Goal: Communication & Community: Answer question/provide support

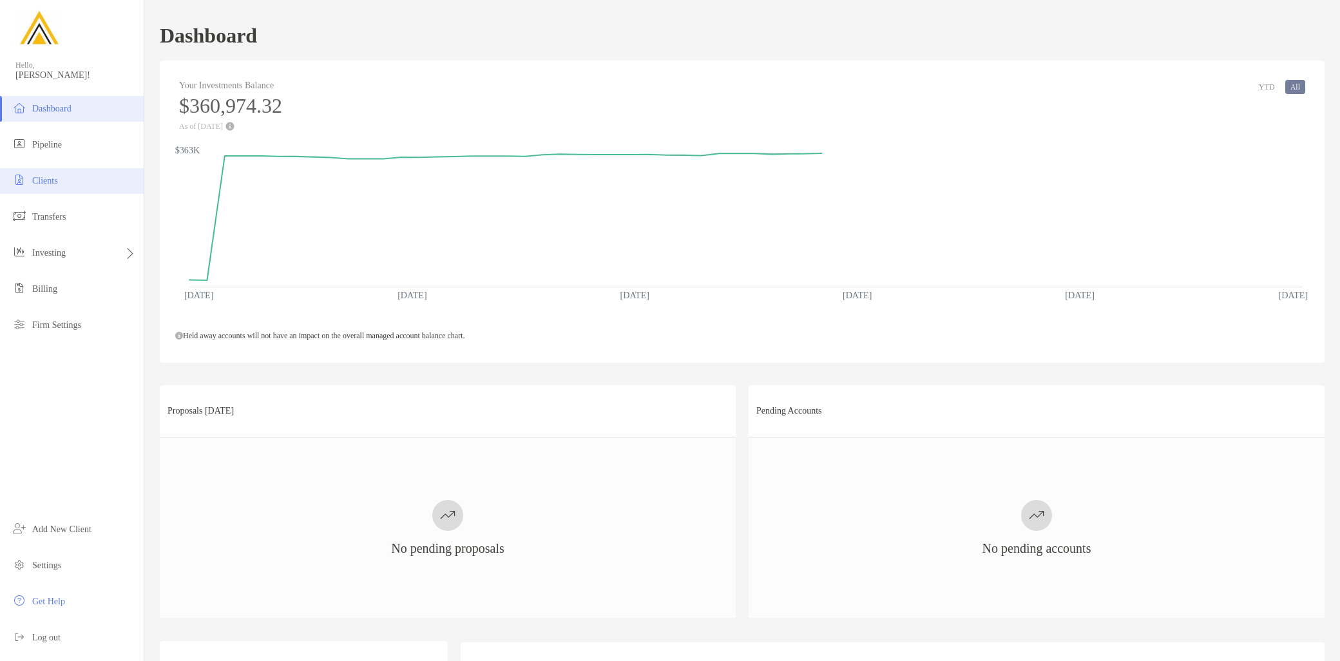
click at [87, 188] on li "Clients" at bounding box center [72, 181] width 144 height 26
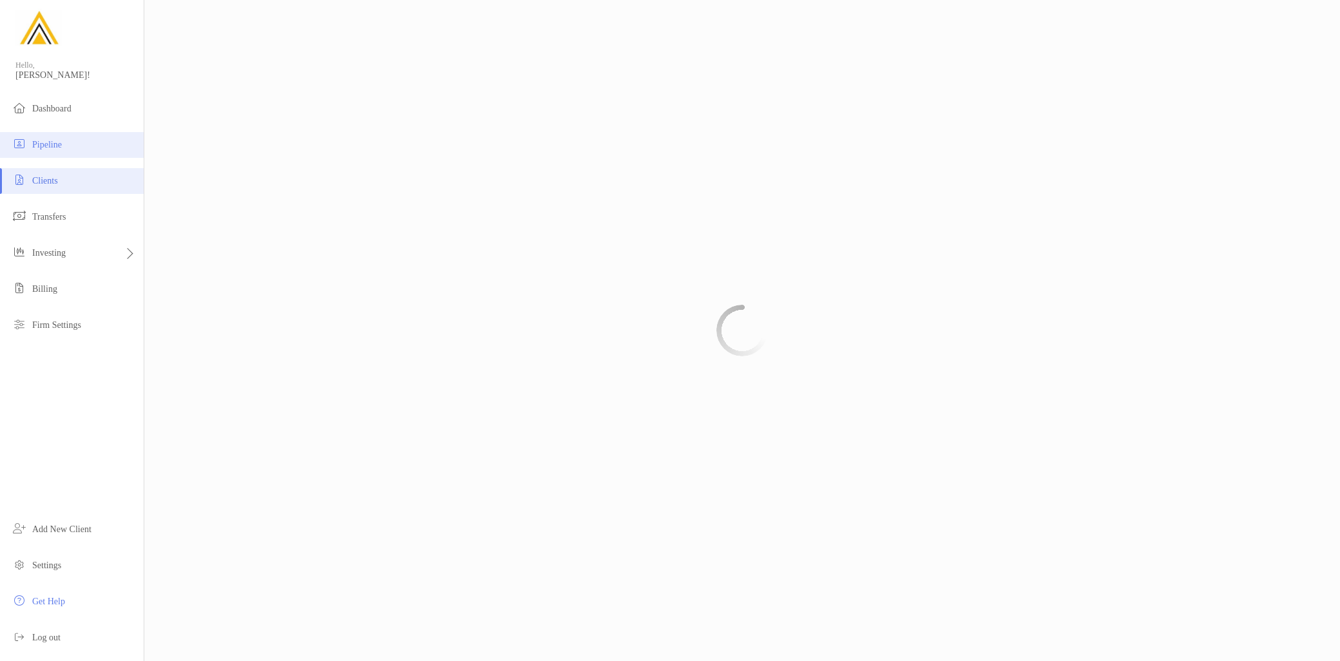
click at [77, 149] on li "Pipeline" at bounding box center [72, 145] width 144 height 26
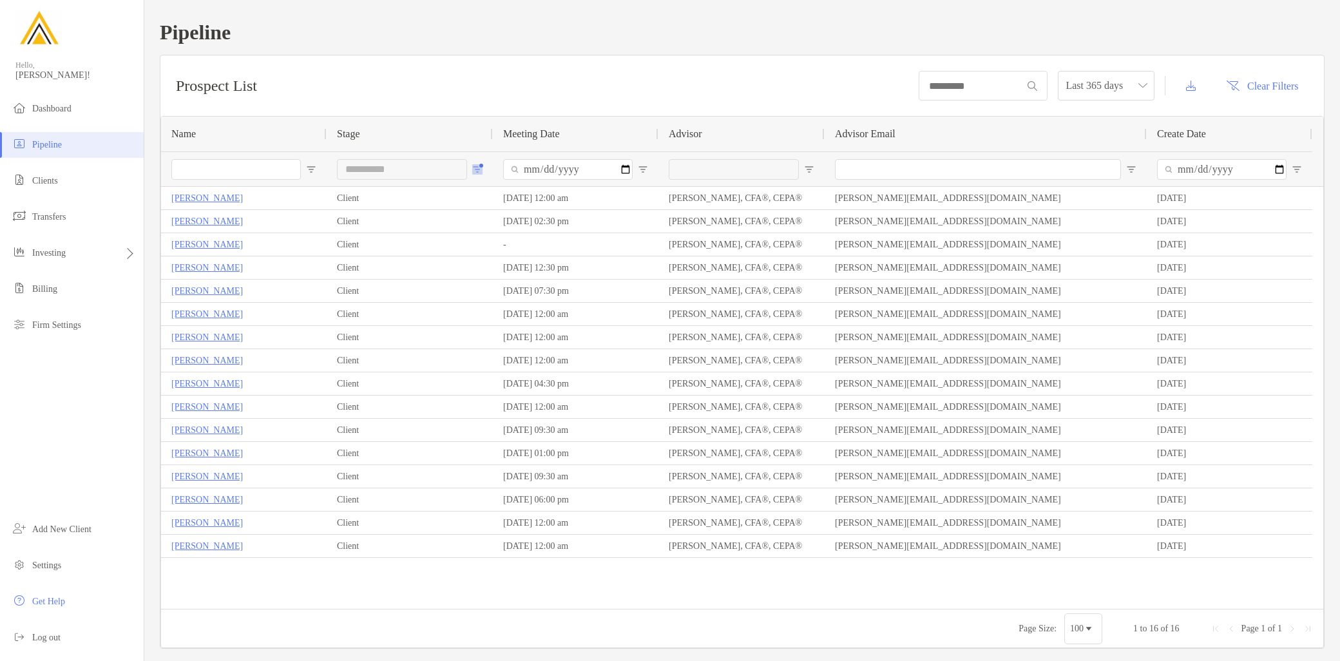
click at [475, 168] on span "Open Filter Menu" at bounding box center [477, 169] width 10 height 10
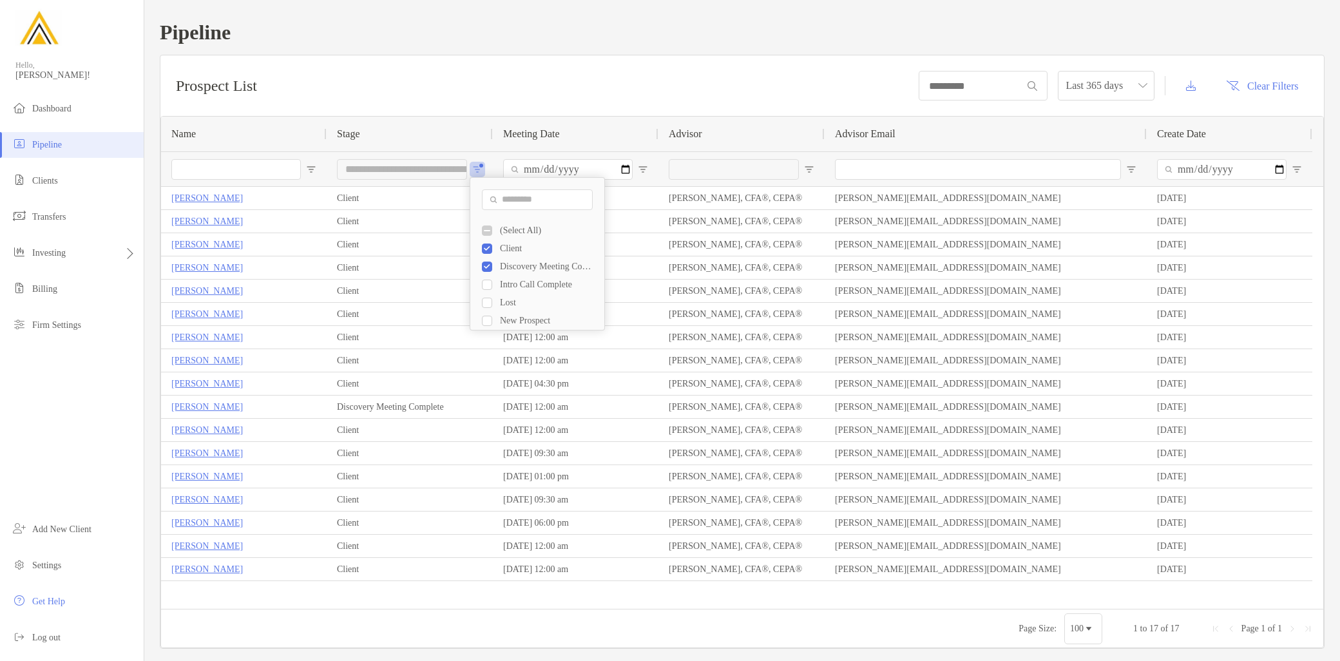
click at [485, 291] on div "Intro Call Complete" at bounding box center [543, 285] width 122 height 18
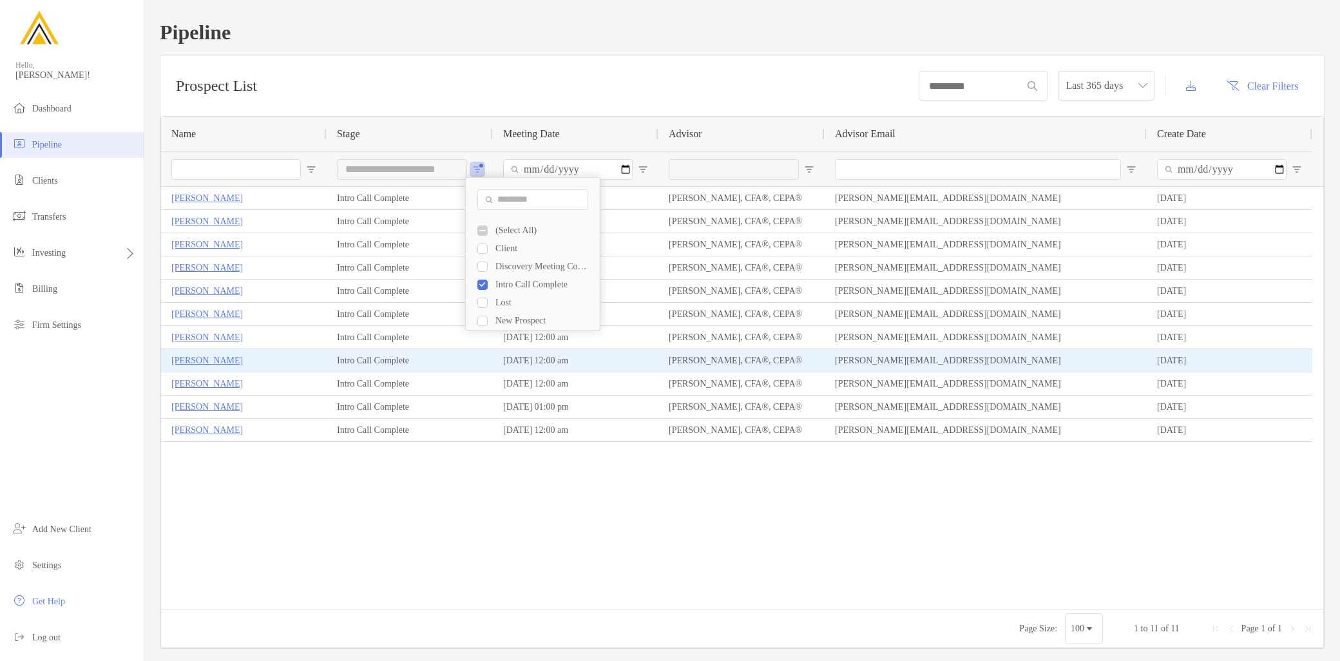
click at [220, 359] on p "Geri KaplanDowns" at bounding box center [207, 360] width 72 height 16
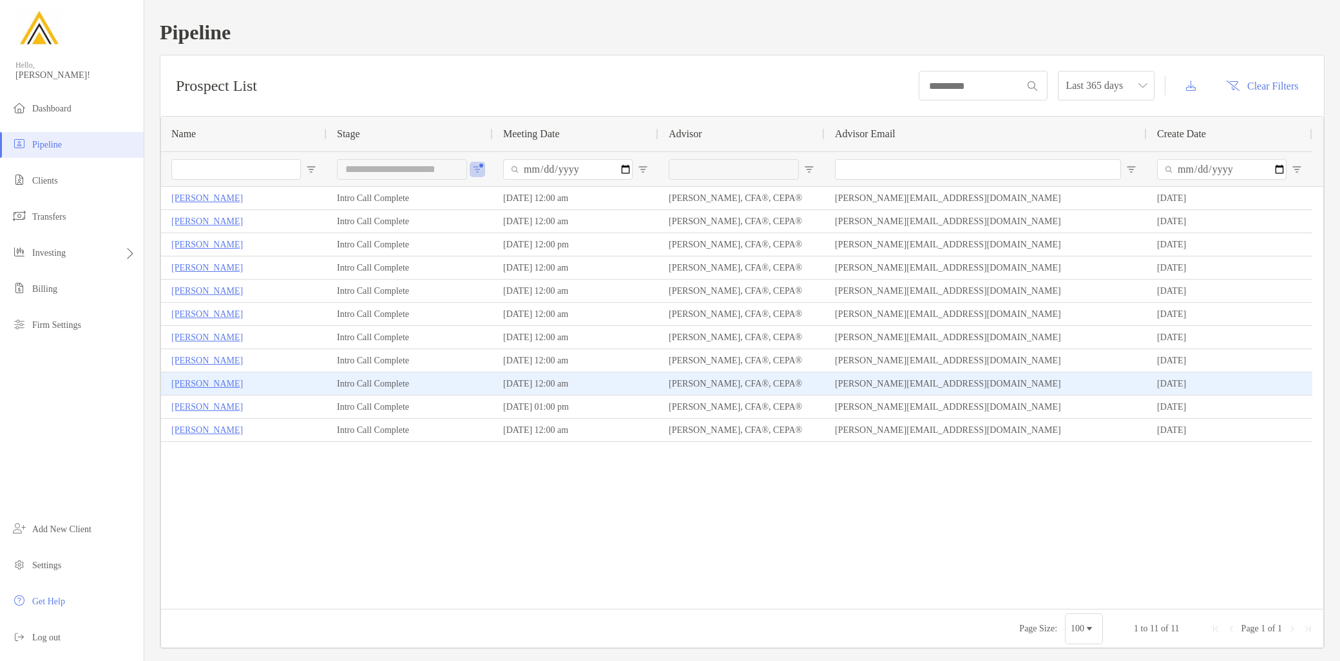
click at [216, 387] on p "Pauline Jarvie" at bounding box center [207, 384] width 72 height 16
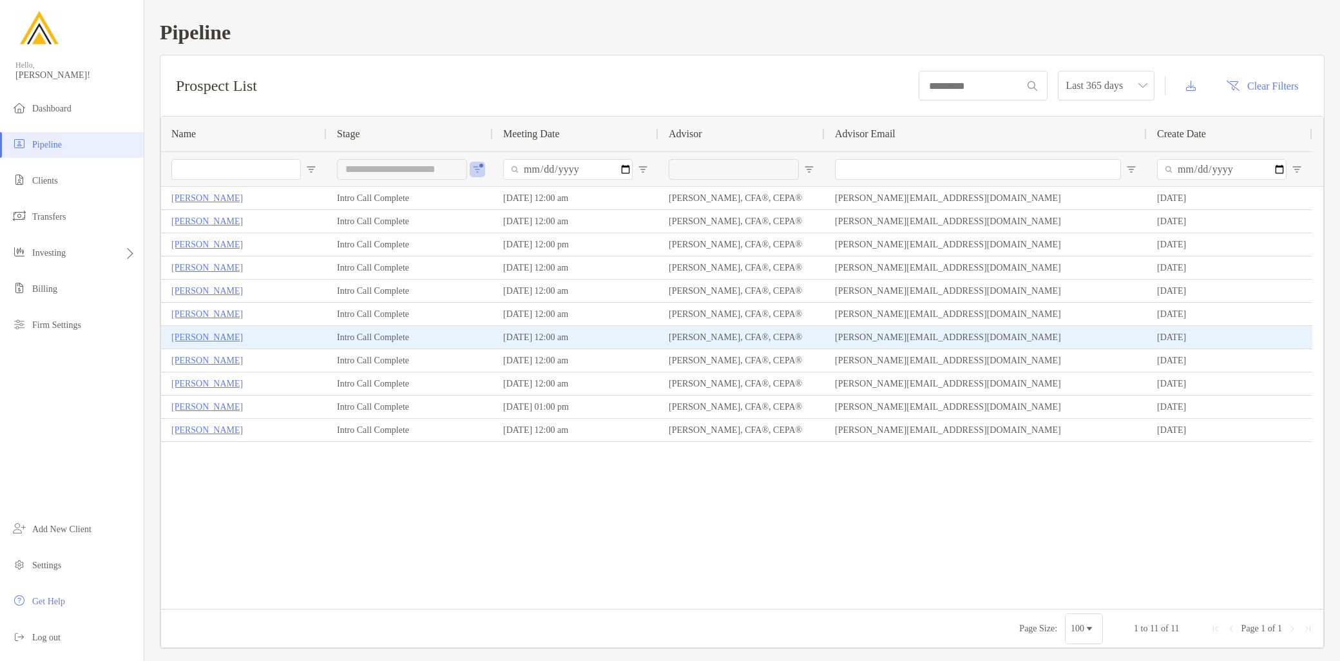
click at [198, 341] on p "[PERSON_NAME]" at bounding box center [207, 337] width 72 height 16
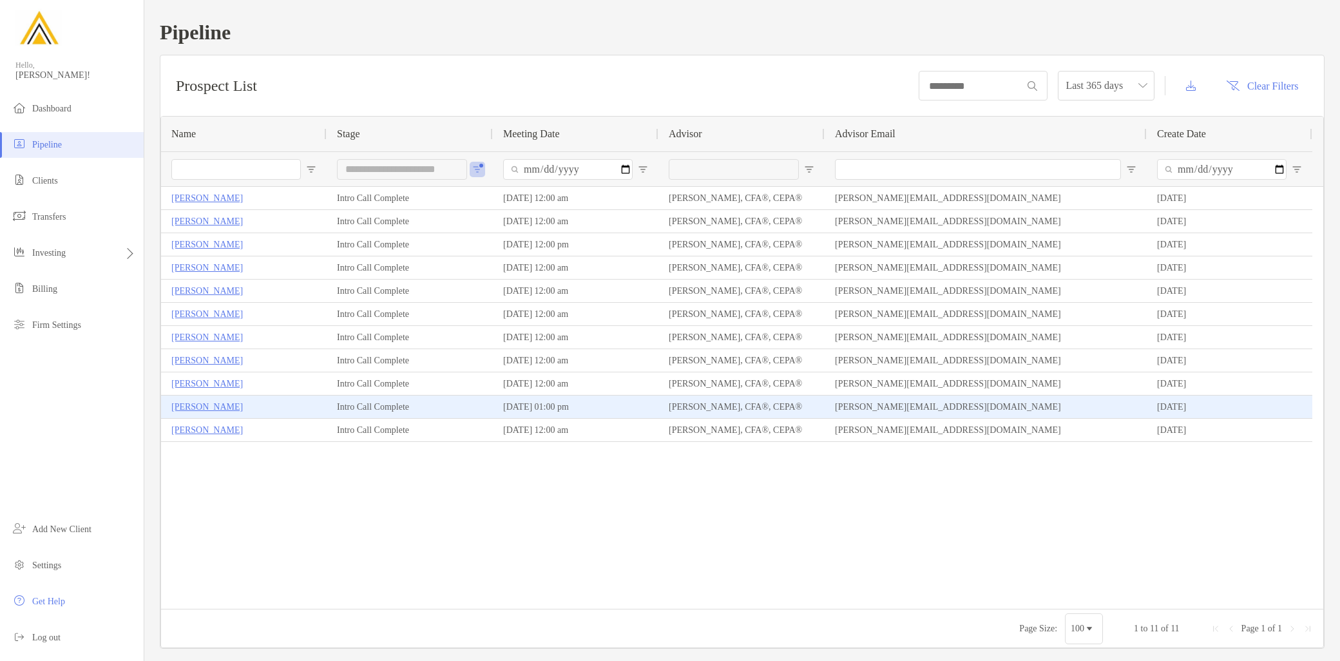
click at [207, 402] on p "David Sivin" at bounding box center [207, 407] width 72 height 16
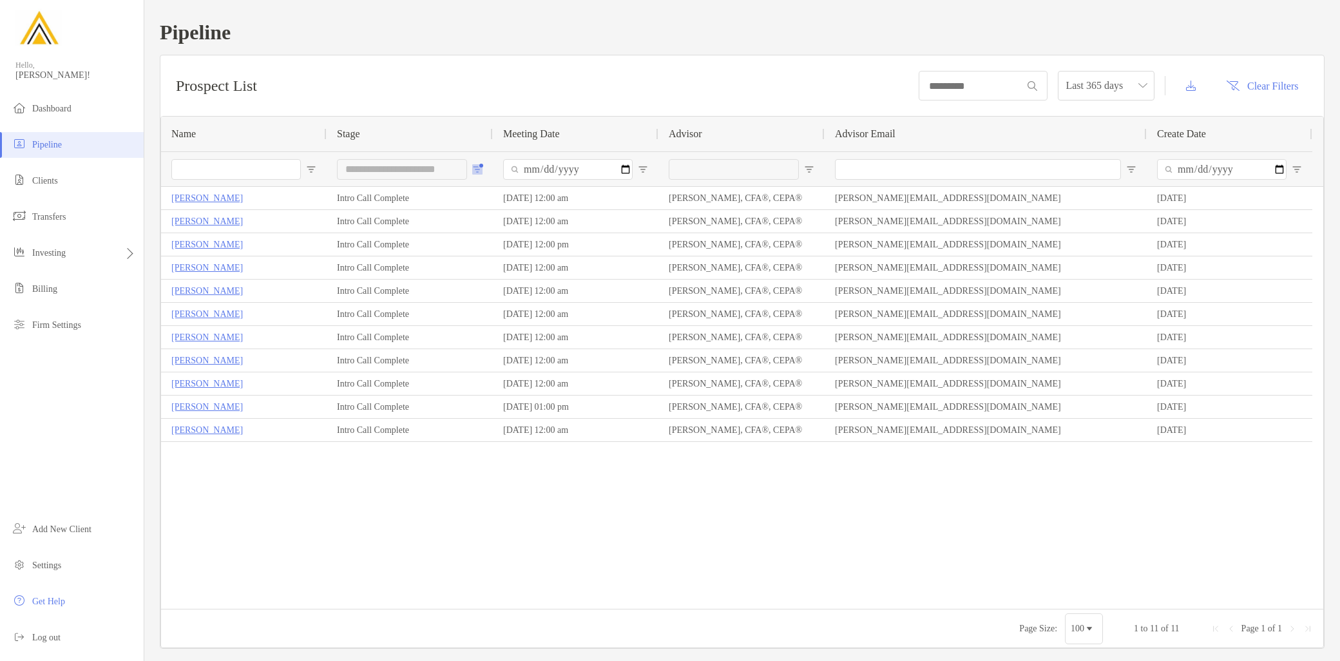
click at [474, 169] on span "Open Filter Menu" at bounding box center [477, 169] width 10 height 10
type input "**********"
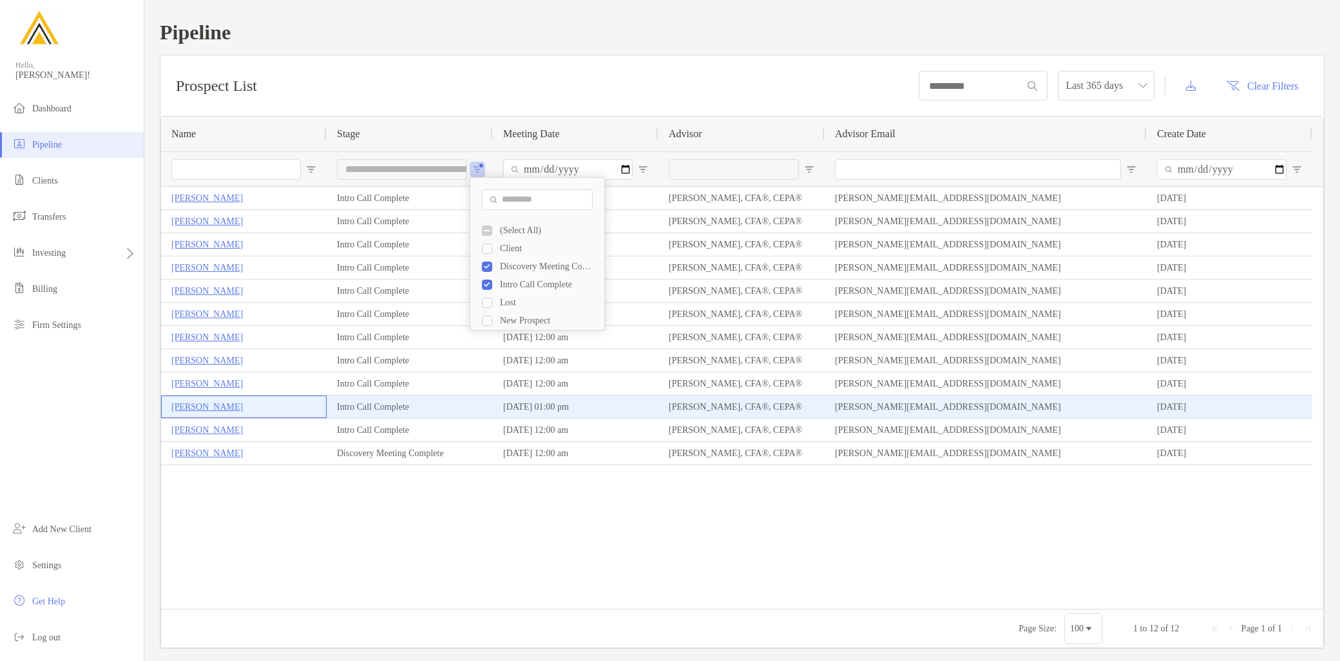
click at [287, 402] on div "[PERSON_NAME]" at bounding box center [243, 406] width 145 height 21
click at [198, 404] on p "[PERSON_NAME]" at bounding box center [207, 407] width 72 height 16
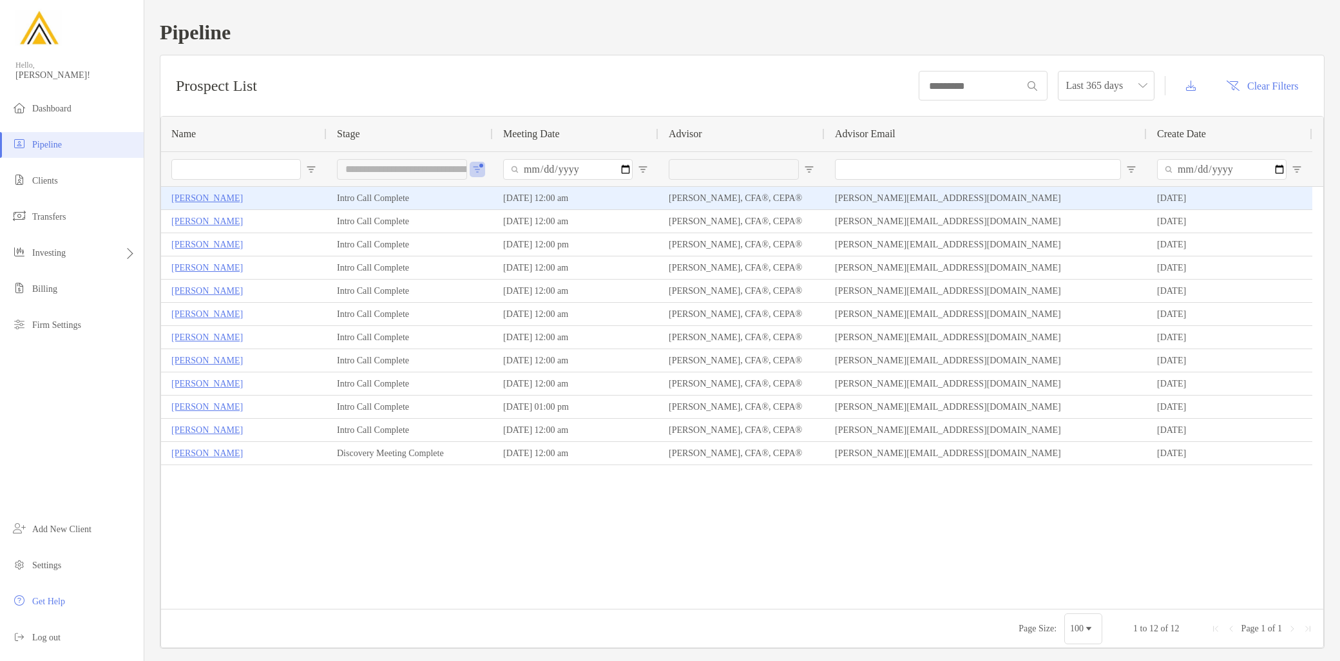
click at [220, 196] on p "Michele Morris" at bounding box center [207, 198] width 72 height 16
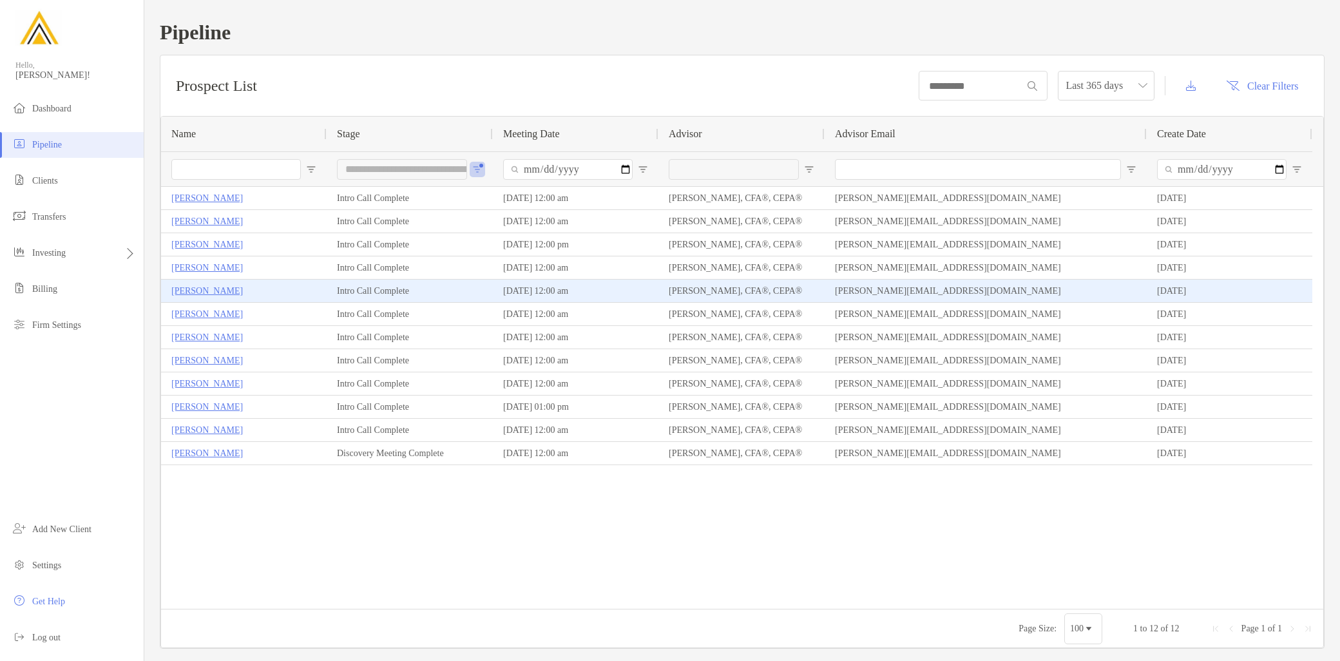
click at [215, 292] on p "Adnan Nafa" at bounding box center [207, 291] width 72 height 16
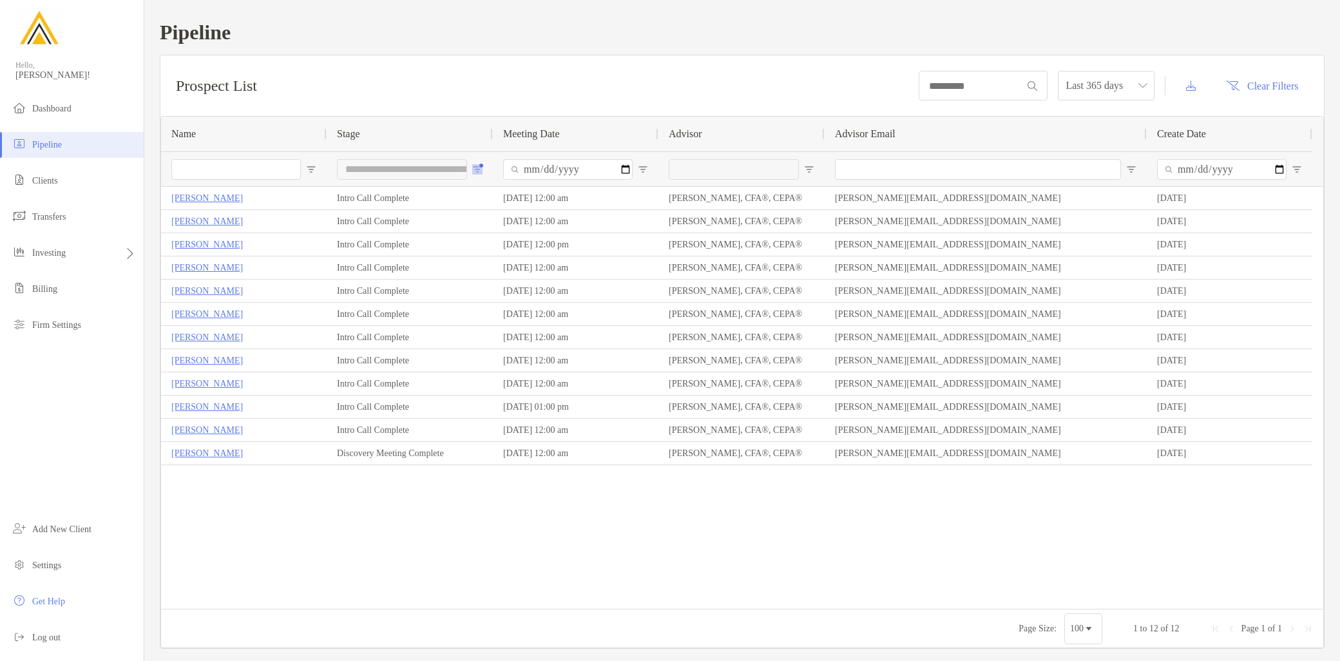
click at [478, 165] on button "Open Filter Menu" at bounding box center [477, 169] width 10 height 10
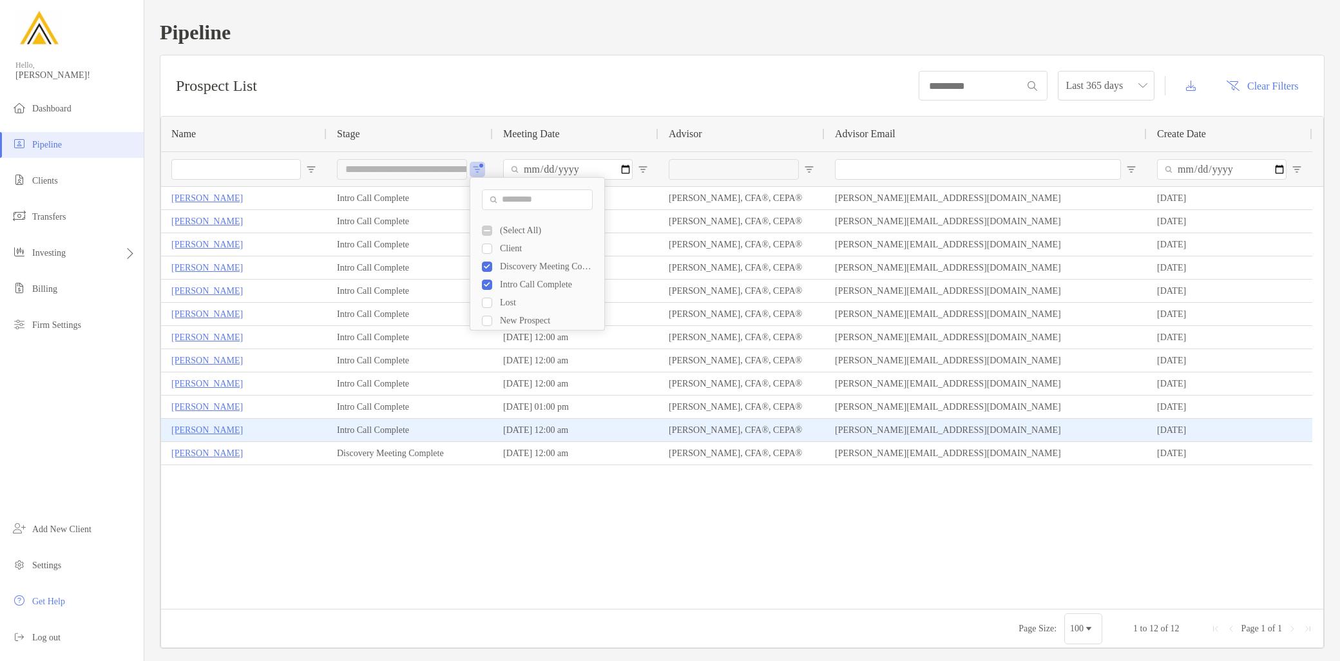
click at [218, 429] on p "Bobby Kozora" at bounding box center [207, 430] width 72 height 16
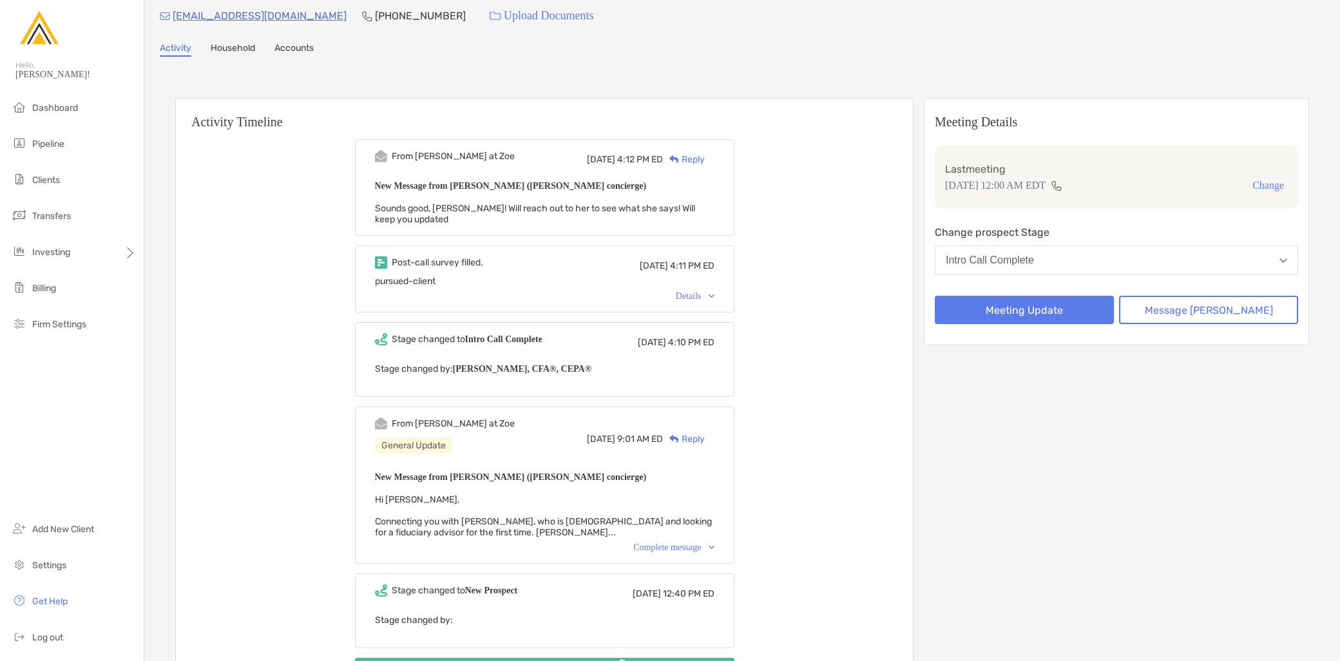
scroll to position [72, 0]
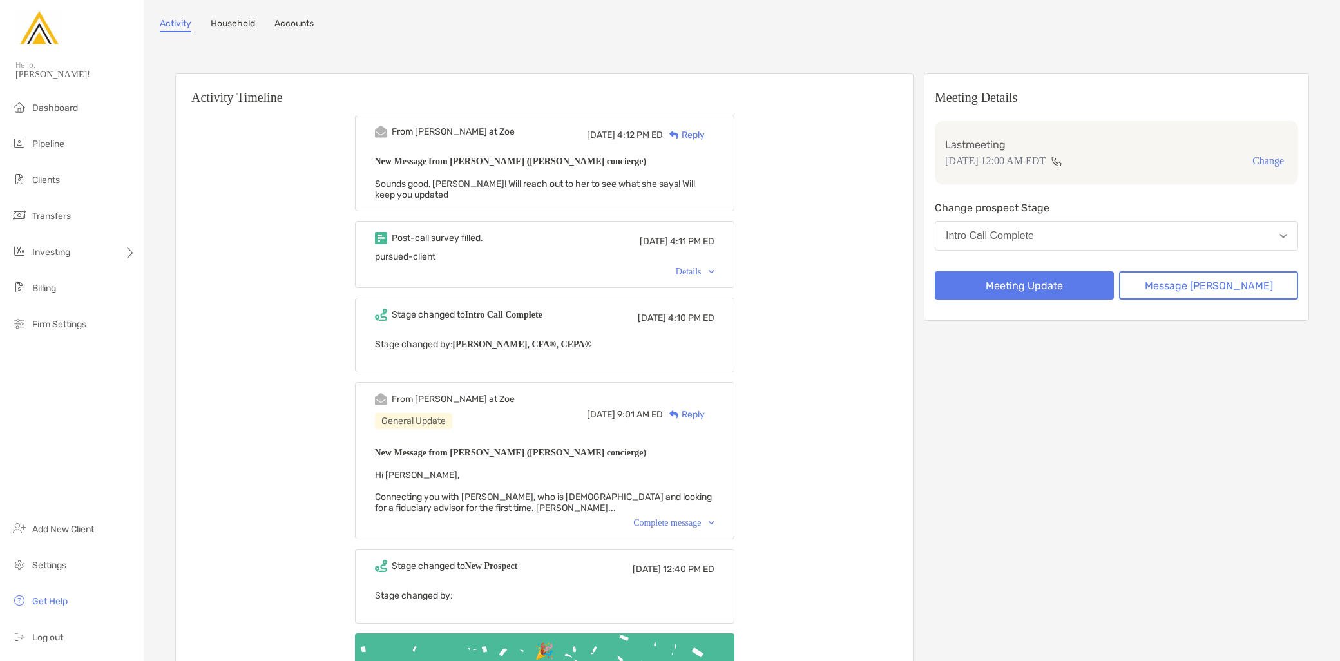
click at [684, 526] on div "Complete message" at bounding box center [673, 523] width 81 height 10
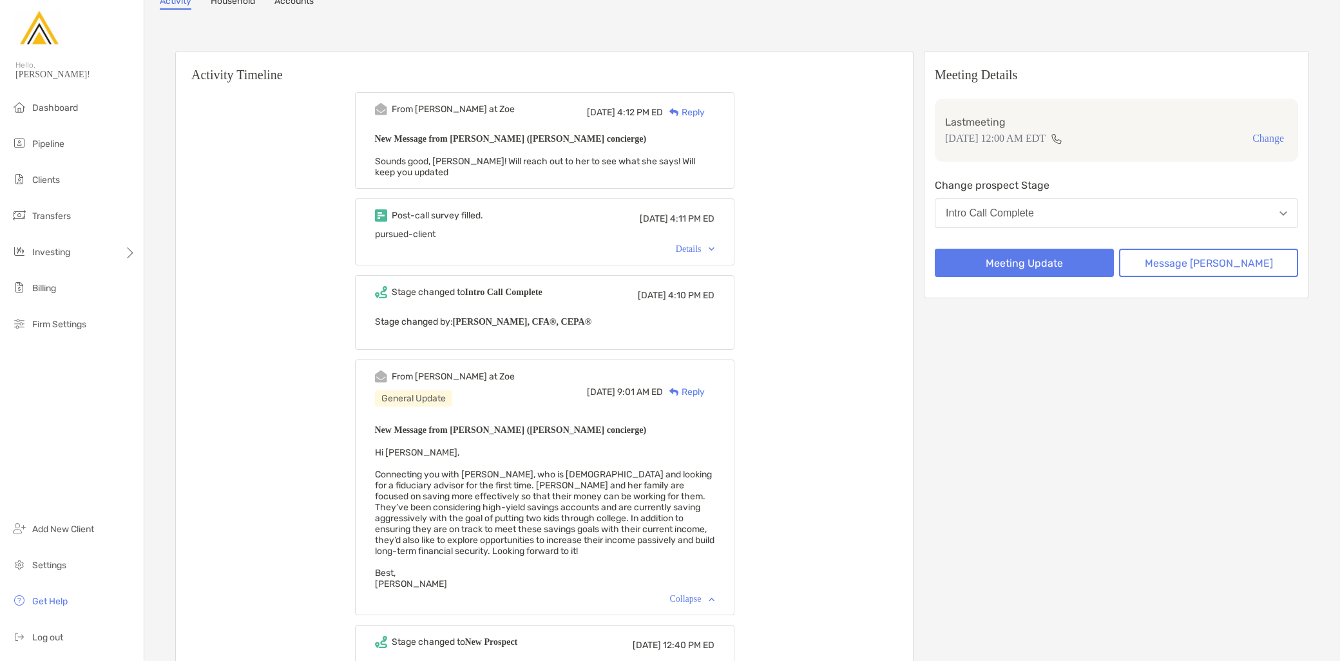
scroll to position [0, 0]
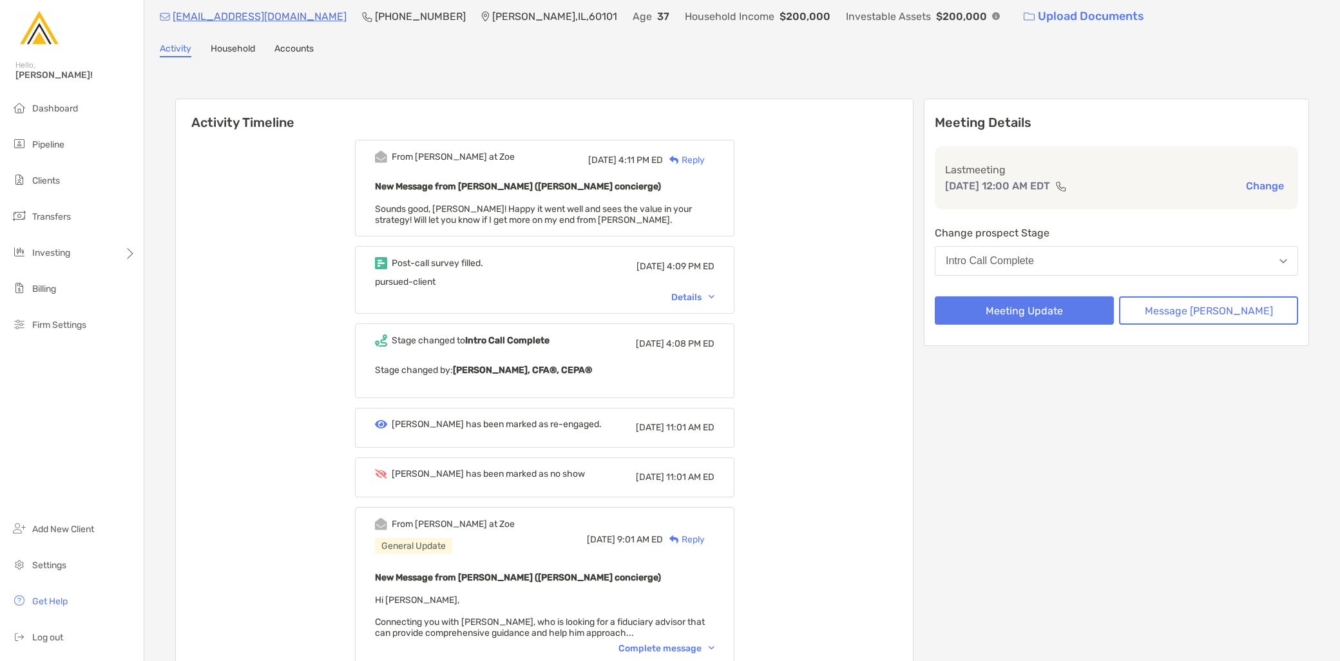
scroll to position [72, 0]
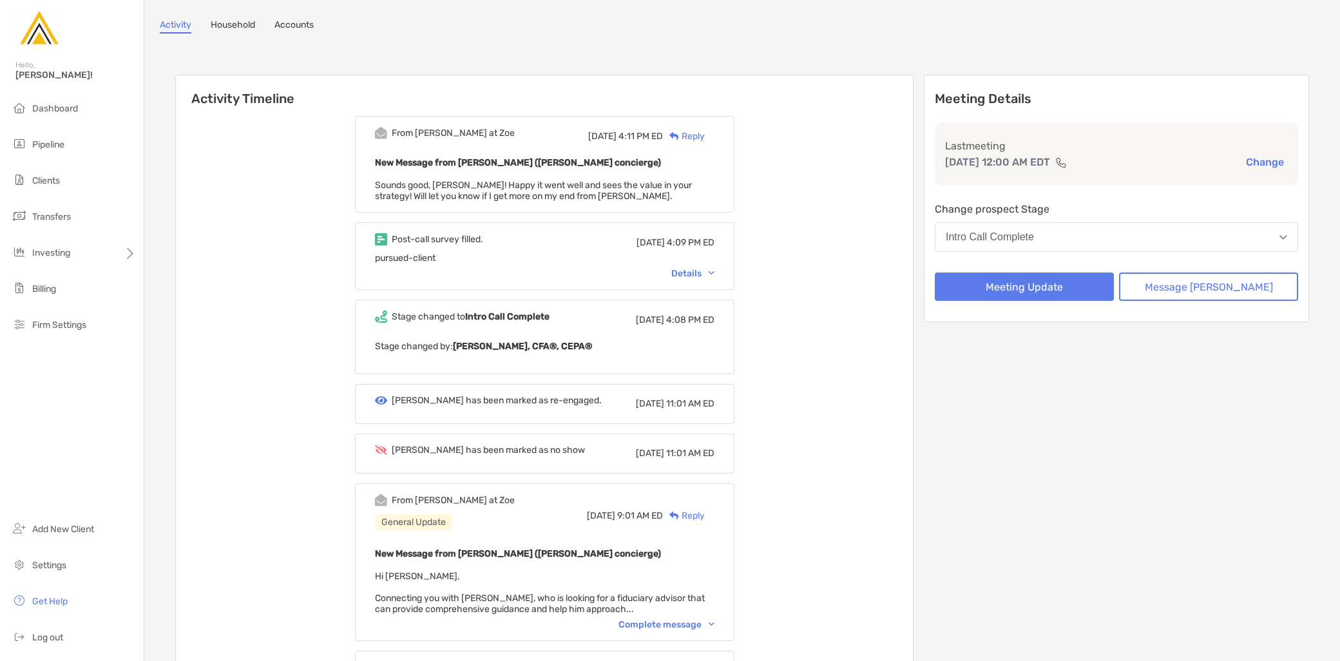
click at [715, 268] on div "Details" at bounding box center [692, 273] width 43 height 11
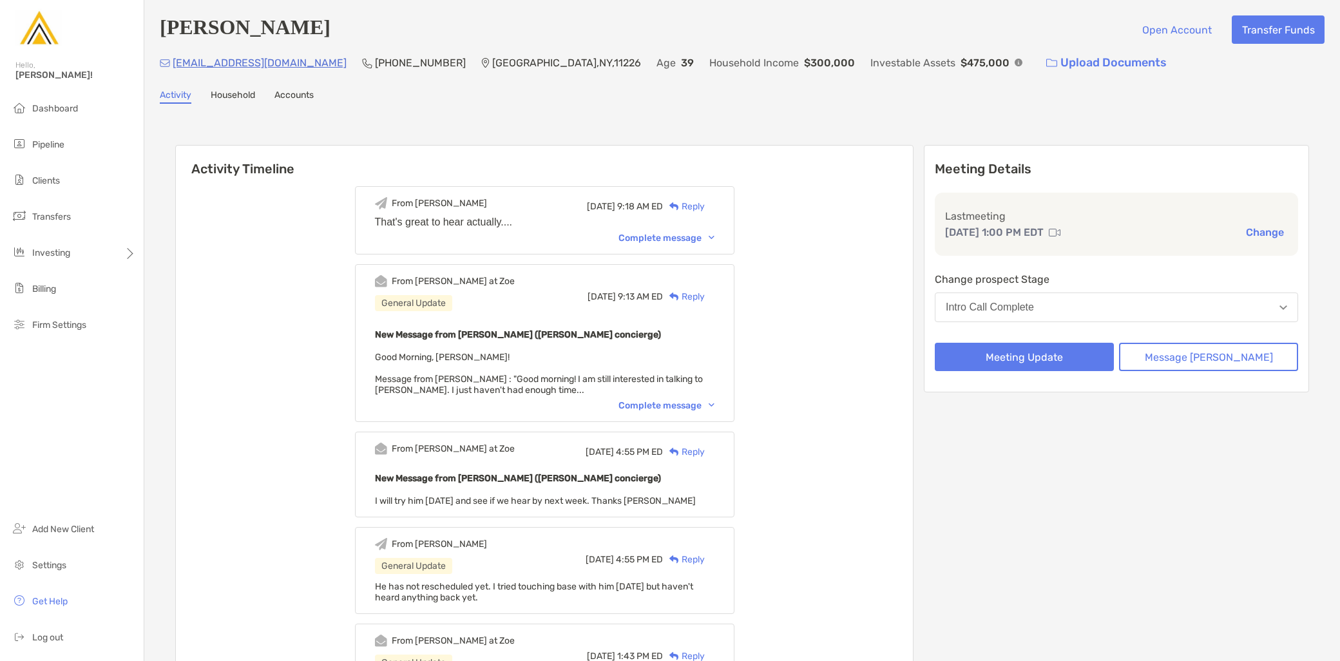
click at [1088, 303] on button "Intro Call Complete" at bounding box center [1116, 308] width 363 height 30
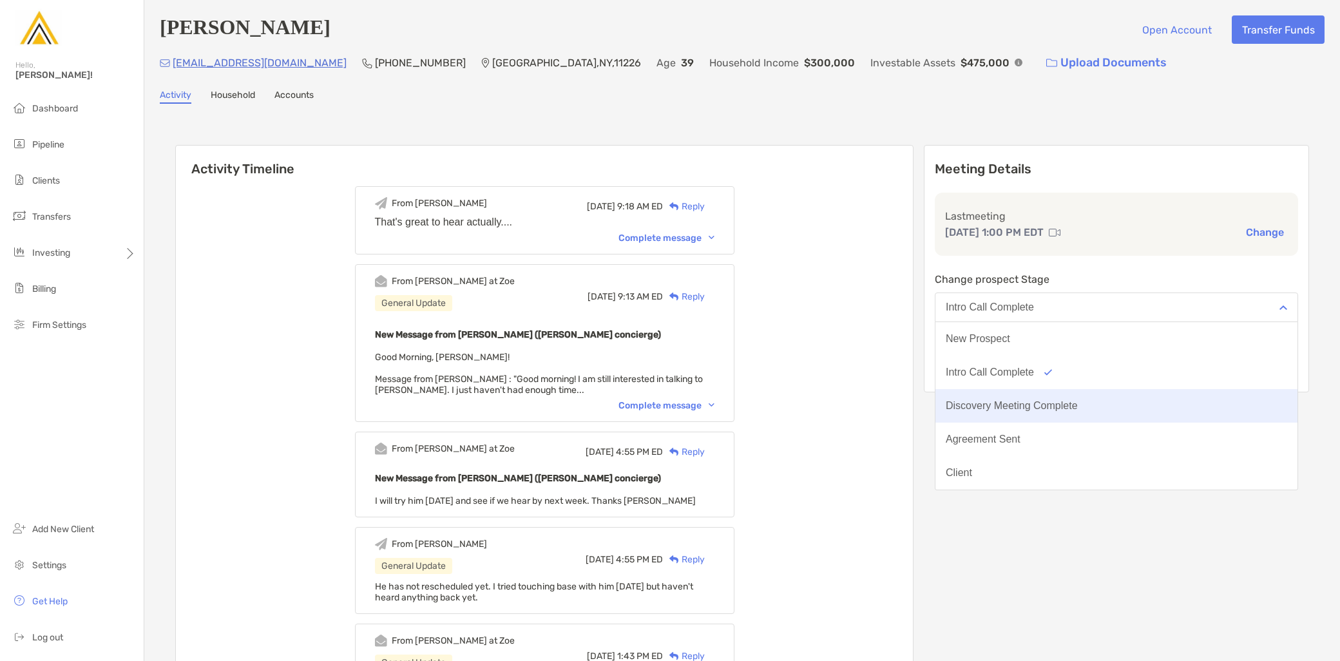
click at [1078, 401] on div "Discovery Meeting Complete" at bounding box center [1012, 406] width 132 height 12
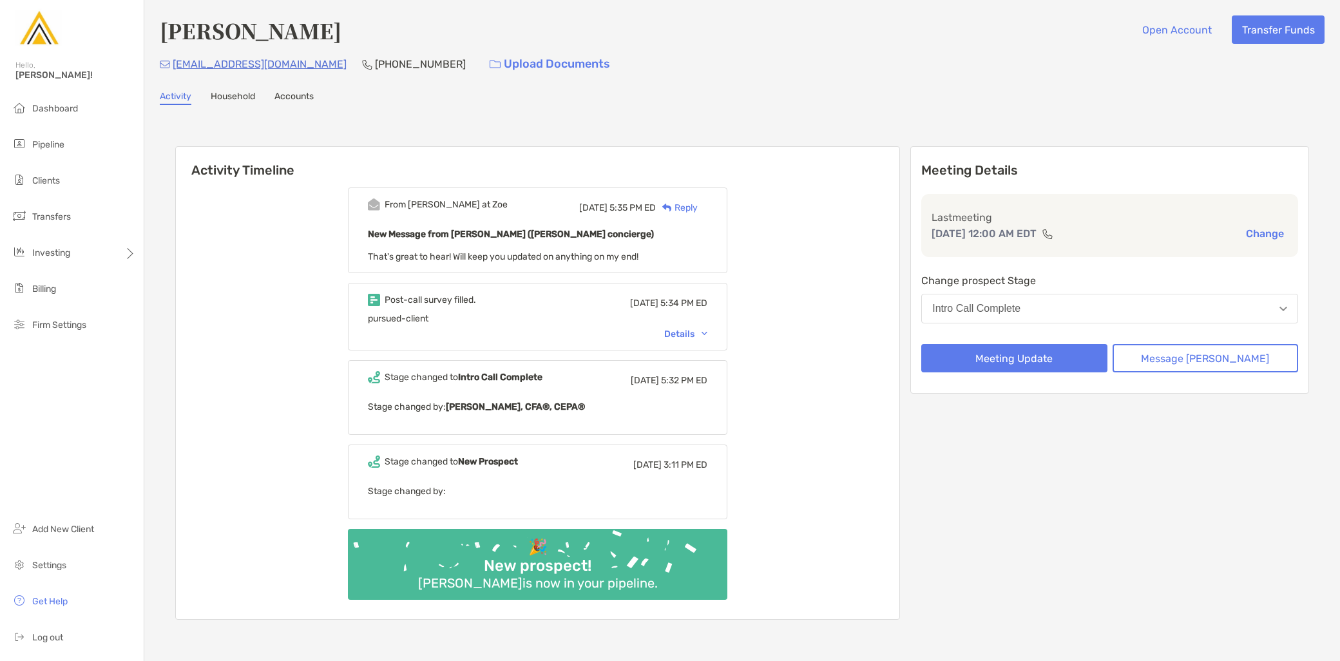
click at [707, 332] on div "Details" at bounding box center [685, 334] width 43 height 11
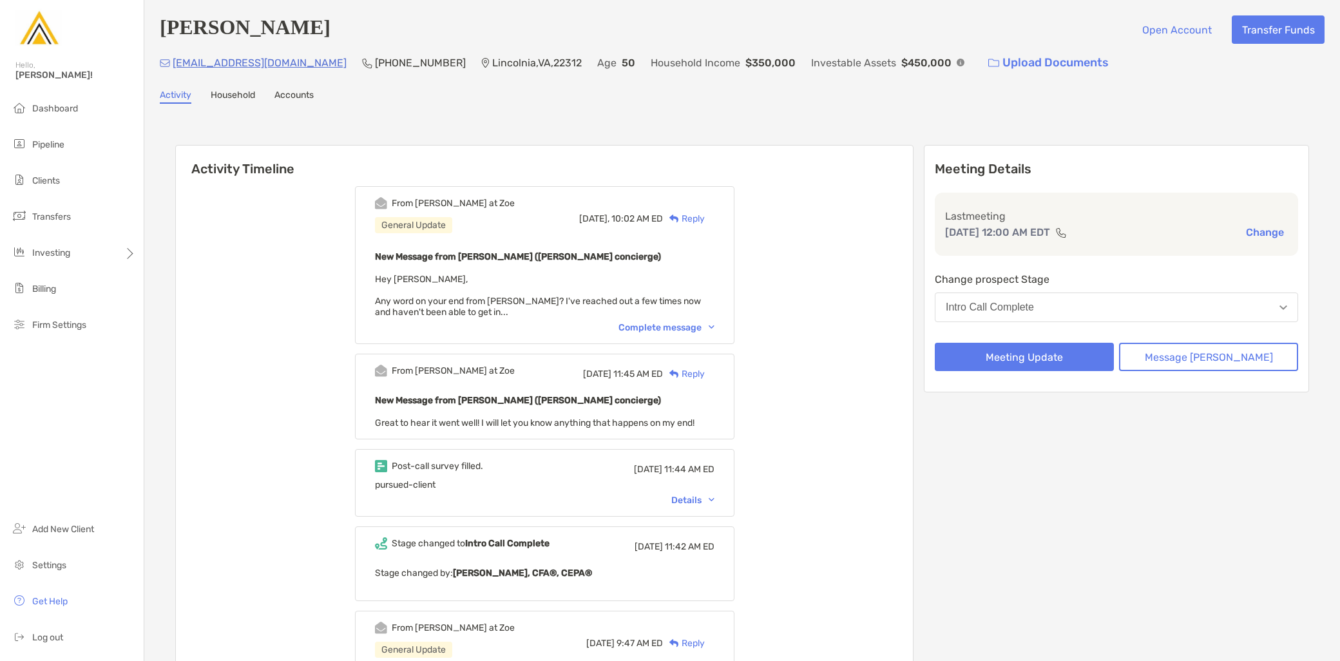
click at [705, 219] on div "Reply" at bounding box center [684, 219] width 42 height 14
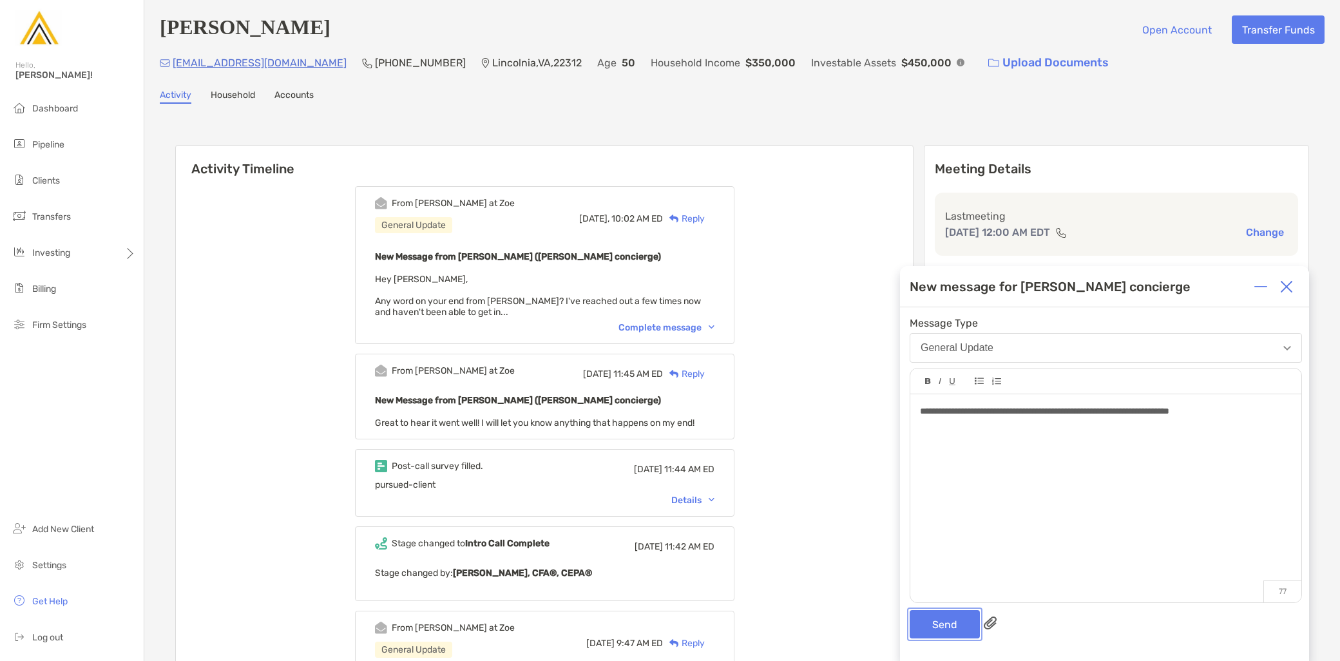
click at [951, 626] on button "Send" at bounding box center [945, 624] width 70 height 28
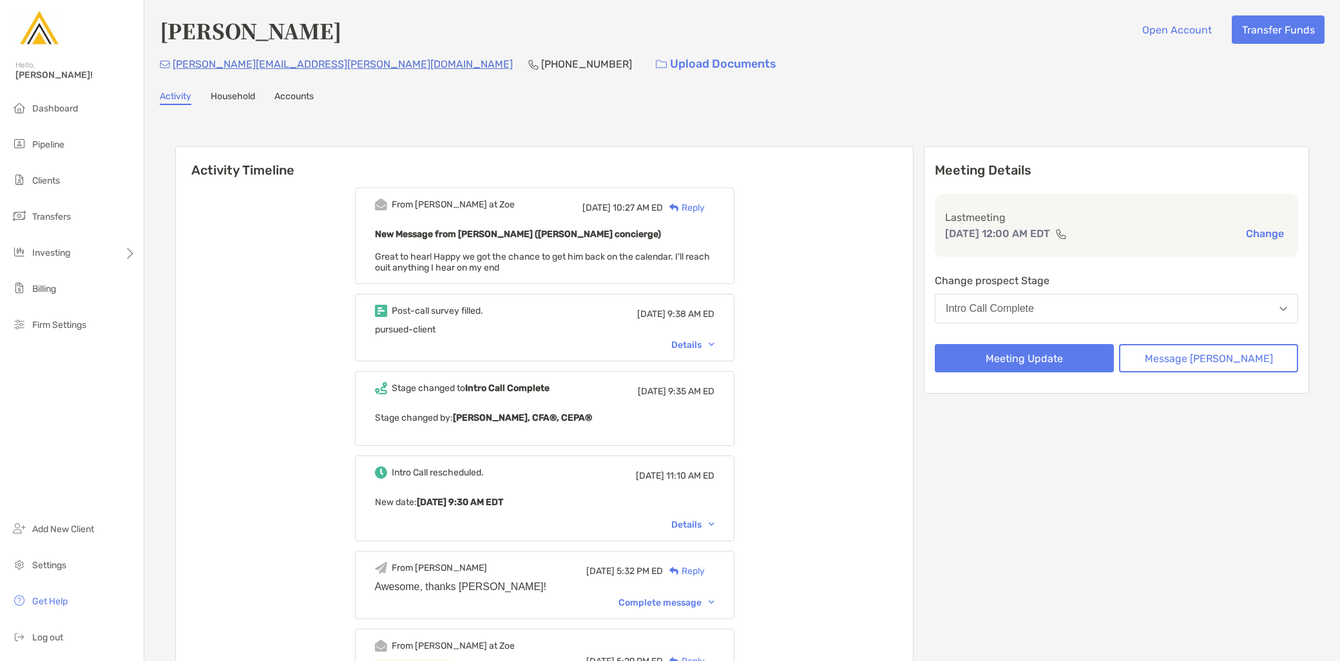
click at [705, 207] on div "Reply" at bounding box center [684, 208] width 42 height 14
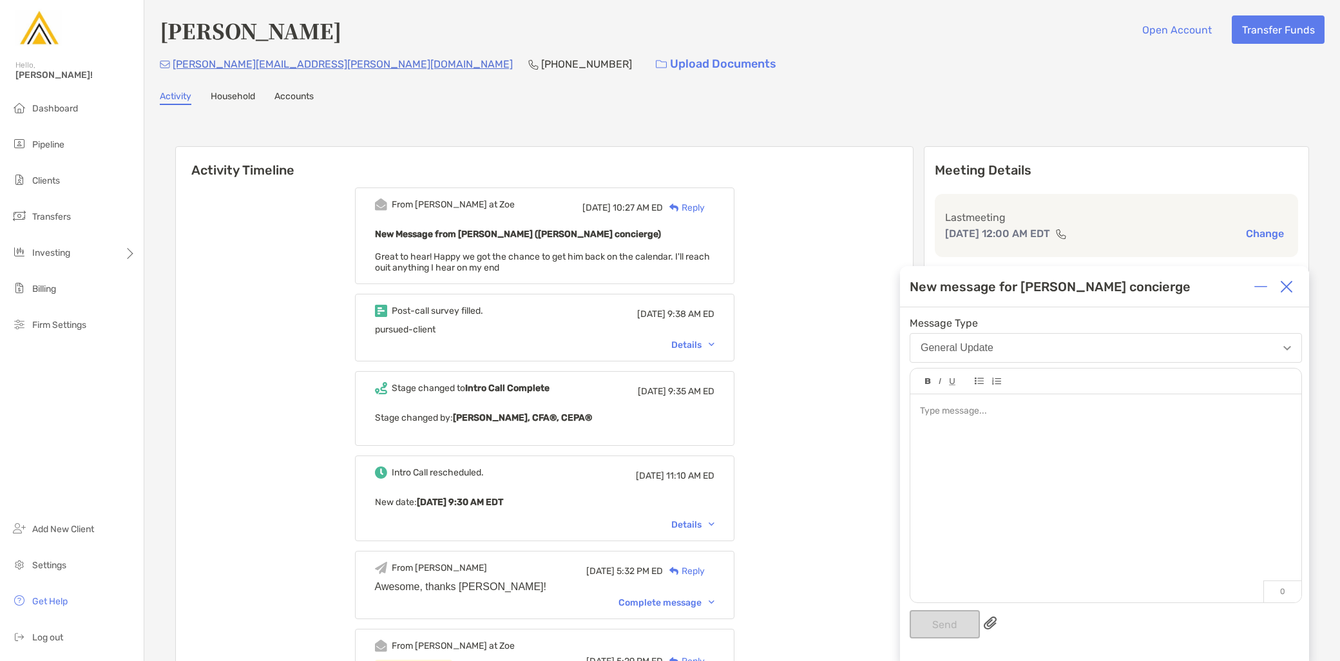
click at [959, 443] on div at bounding box center [1105, 491] width 391 height 195
click at [936, 617] on button "Send" at bounding box center [945, 624] width 70 height 28
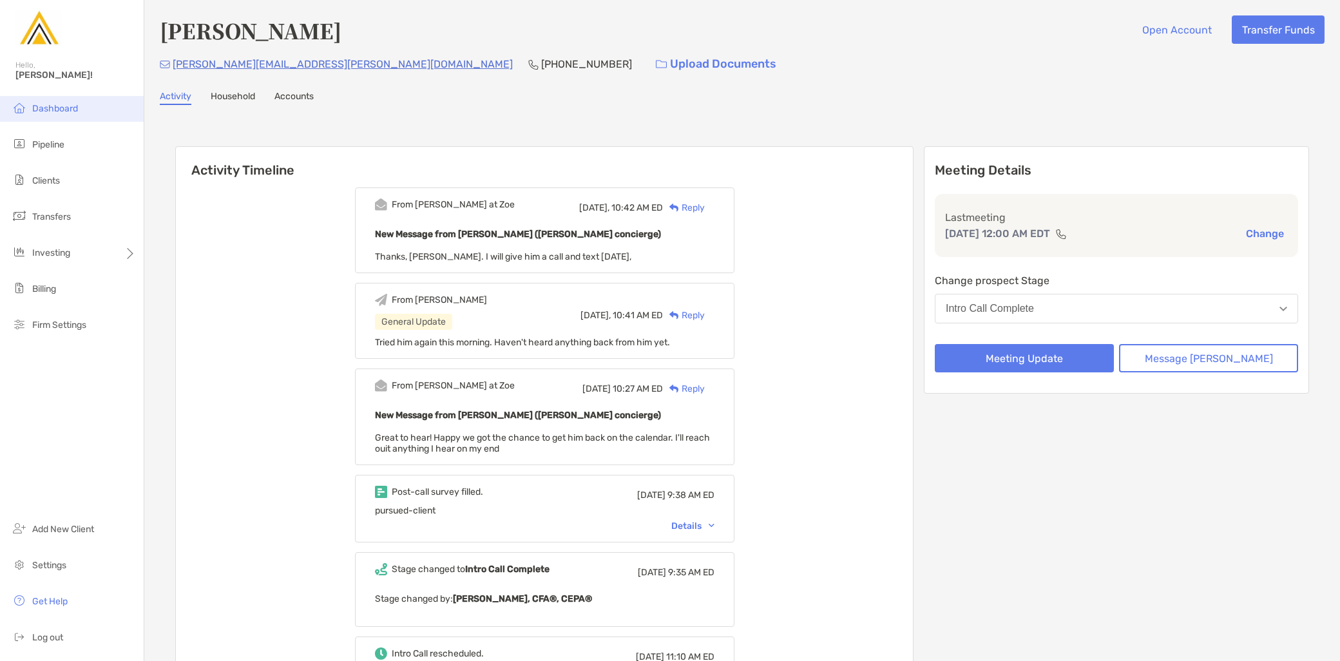
click at [74, 113] on span "Dashboard" at bounding box center [55, 108] width 46 height 11
